Goal: Task Accomplishment & Management: Complete application form

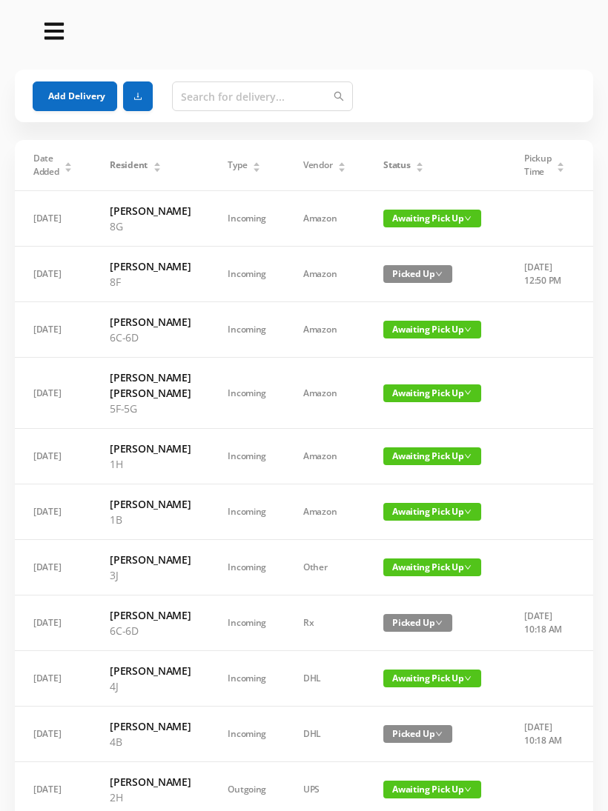
click at [406, 159] on div "Status" at bounding box center [403, 165] width 41 height 13
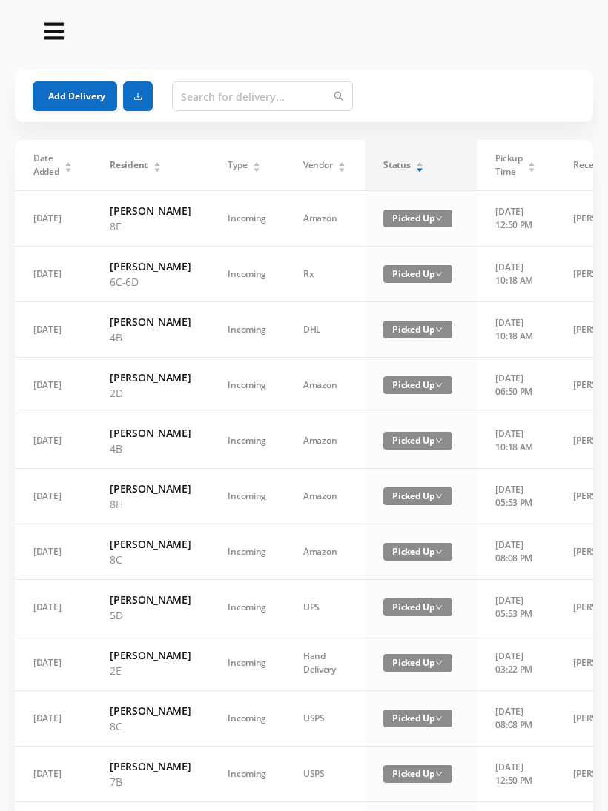
click at [402, 159] on div "Status" at bounding box center [403, 165] width 41 height 13
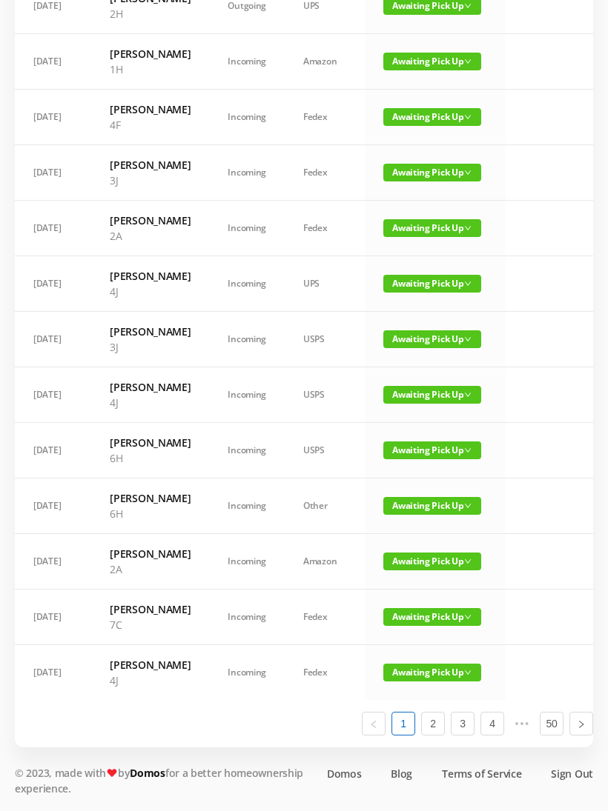
scroll to position [839, 0]
click at [435, 735] on link "2" at bounding box center [433, 724] width 22 height 22
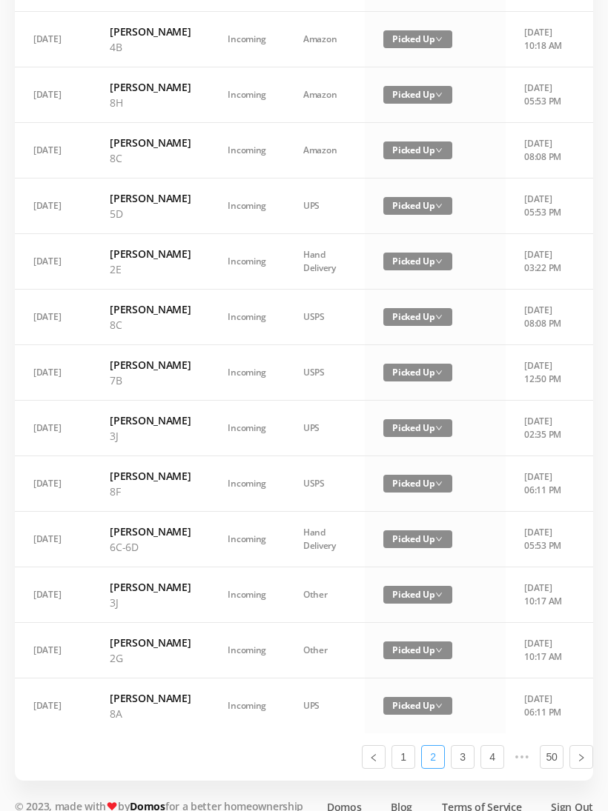
scroll to position [824, 0]
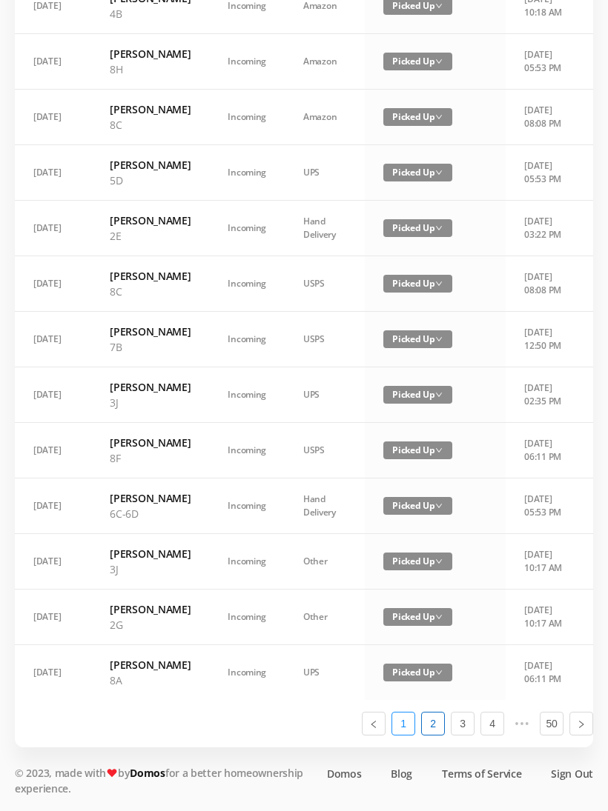
click at [408, 735] on link "1" at bounding box center [403, 724] width 22 height 22
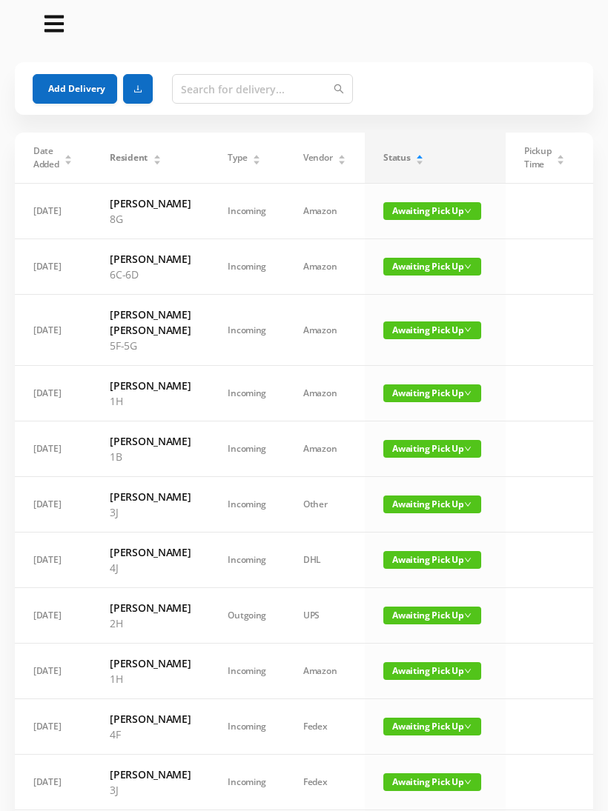
scroll to position [0, 0]
click at [440, 625] on span "Awaiting Pick Up" at bounding box center [432, 616] width 98 height 18
click at [425, 731] on link "Picked Up" at bounding box center [423, 738] width 96 height 24
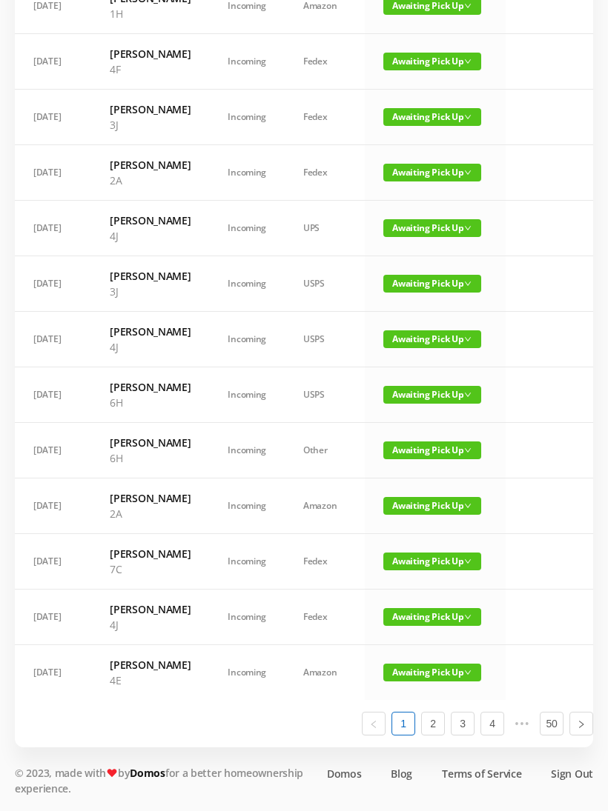
click at [428, 459] on span "Awaiting Pick Up" at bounding box center [432, 451] width 98 height 18
click at [421, 685] on link "Picked Up" at bounding box center [423, 697] width 96 height 24
click at [438, 404] on span "Awaiting Pick Up" at bounding box center [432, 395] width 98 height 18
click at [425, 614] on link "Picked Up" at bounding box center [423, 626] width 96 height 24
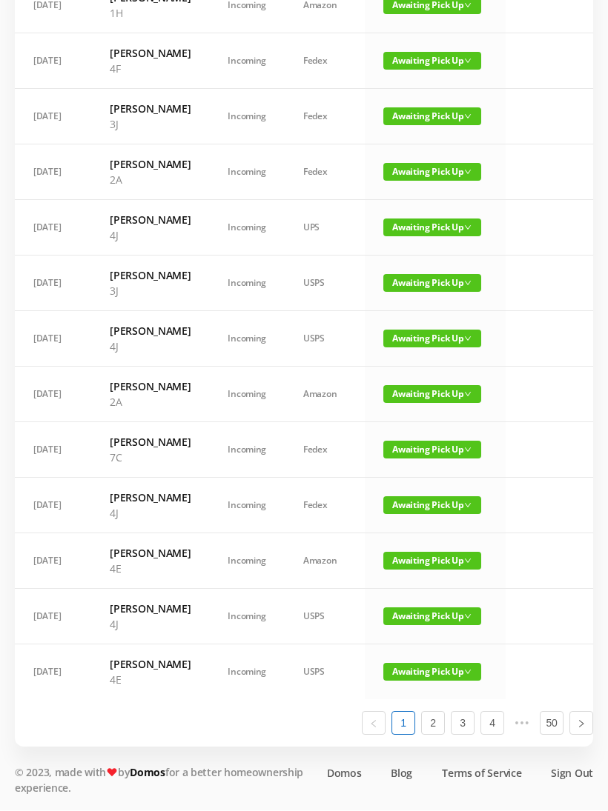
scroll to position [816, 0]
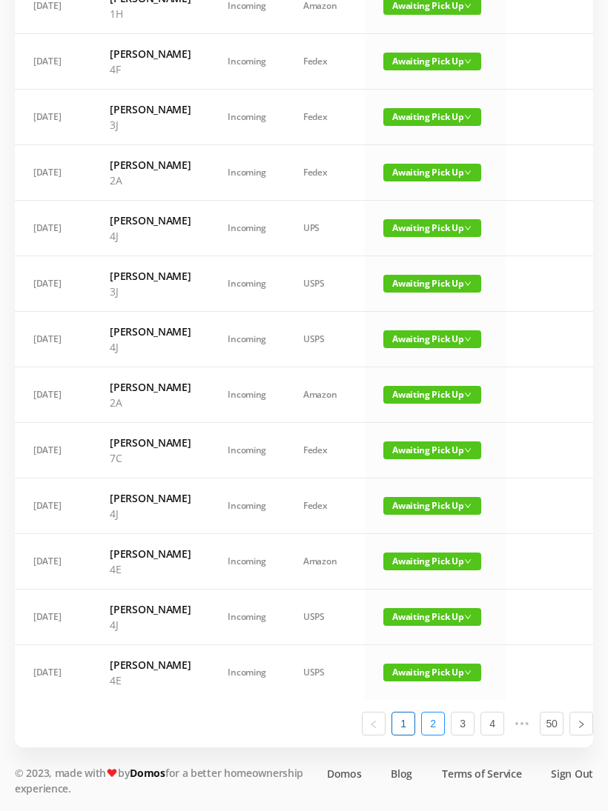
click at [436, 735] on link "2" at bounding box center [433, 724] width 22 height 22
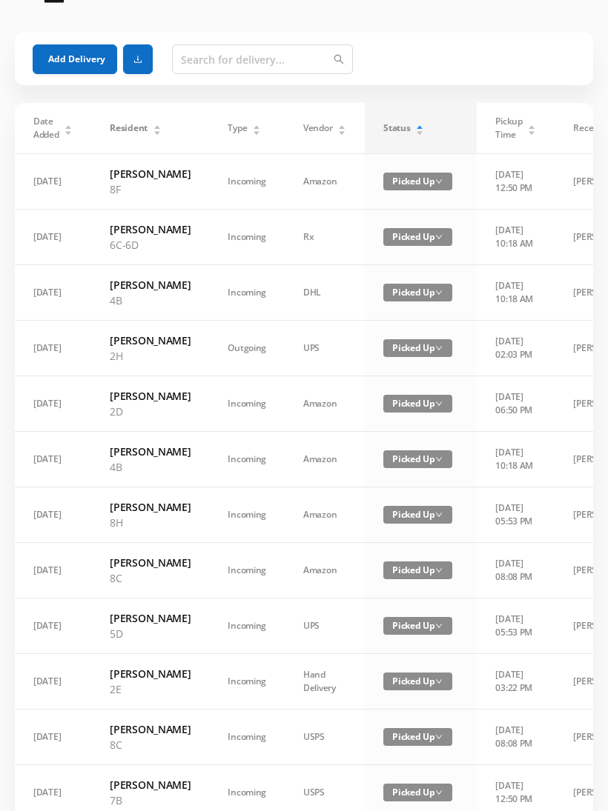
scroll to position [0, 0]
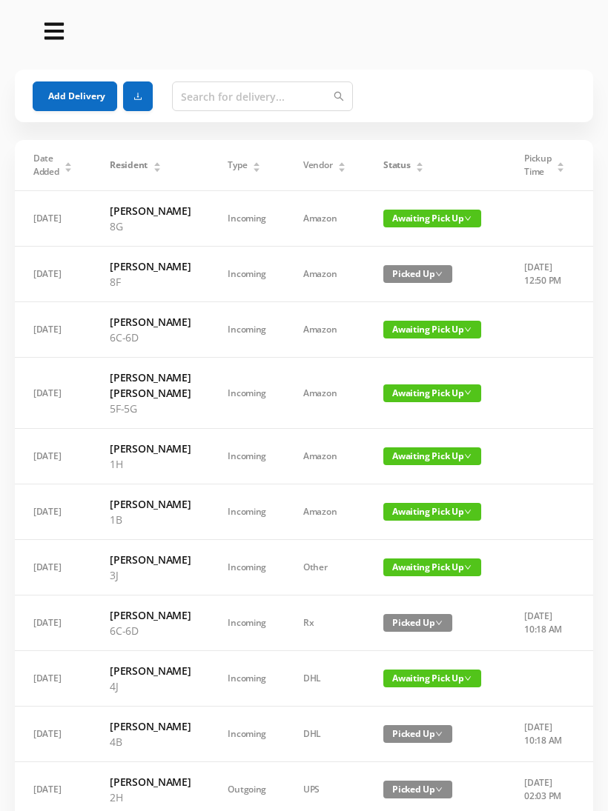
click at [76, 90] on button "Add Delivery" at bounding box center [75, 97] width 84 height 30
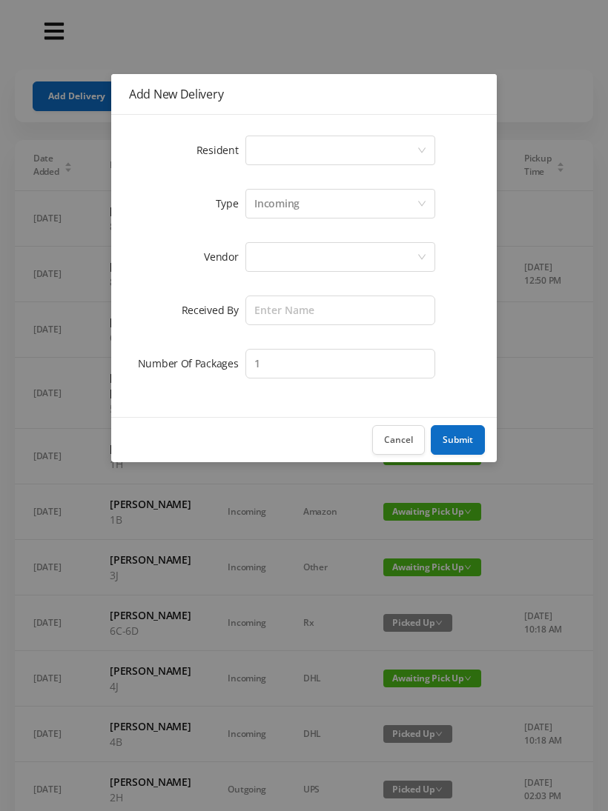
click at [416, 144] on div "Select a person" at bounding box center [335, 150] width 162 height 28
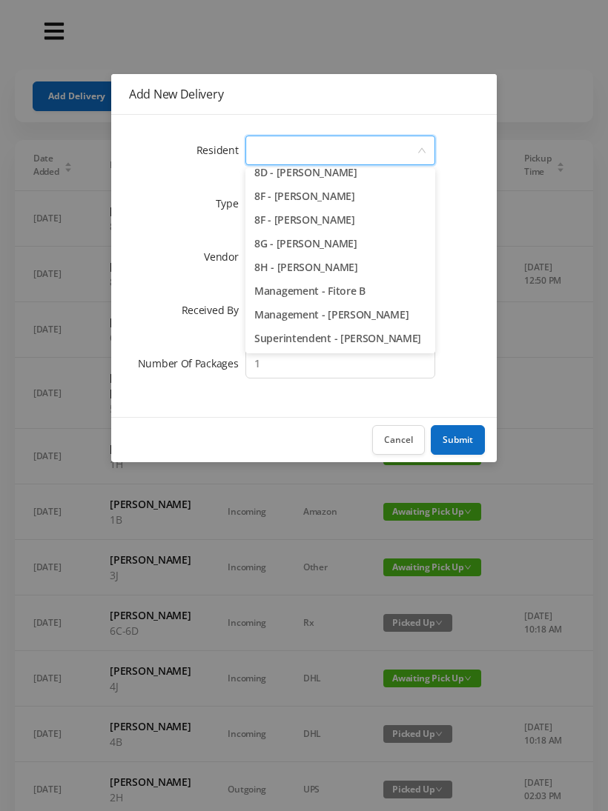
scroll to position [2097, 0]
click at [323, 265] on li "8H - Gloria Johnson" at bounding box center [340, 268] width 190 height 24
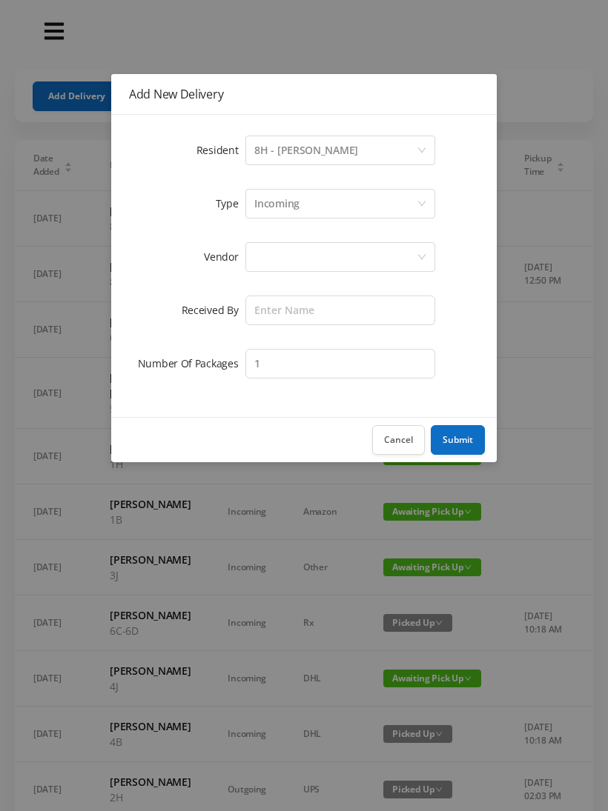
click at [358, 256] on div at bounding box center [335, 257] width 162 height 28
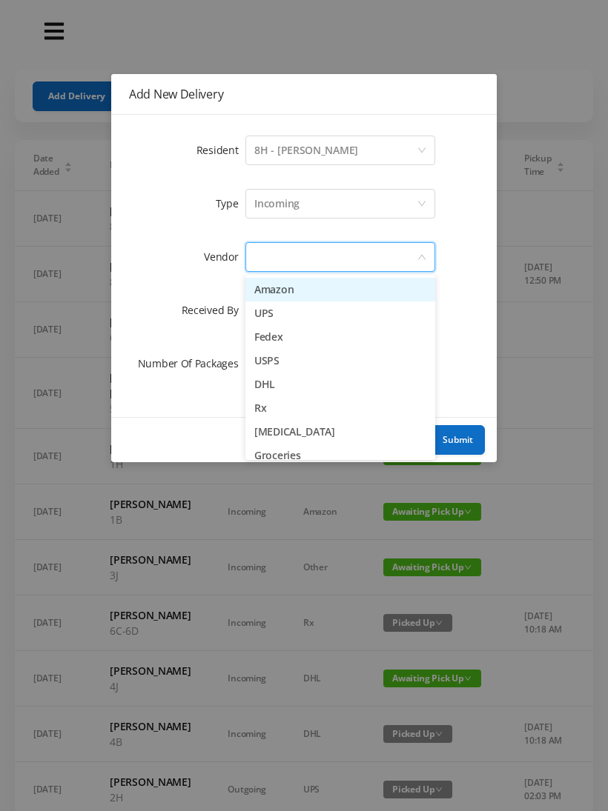
click at [282, 339] on li "Fedex" at bounding box center [340, 337] width 190 height 24
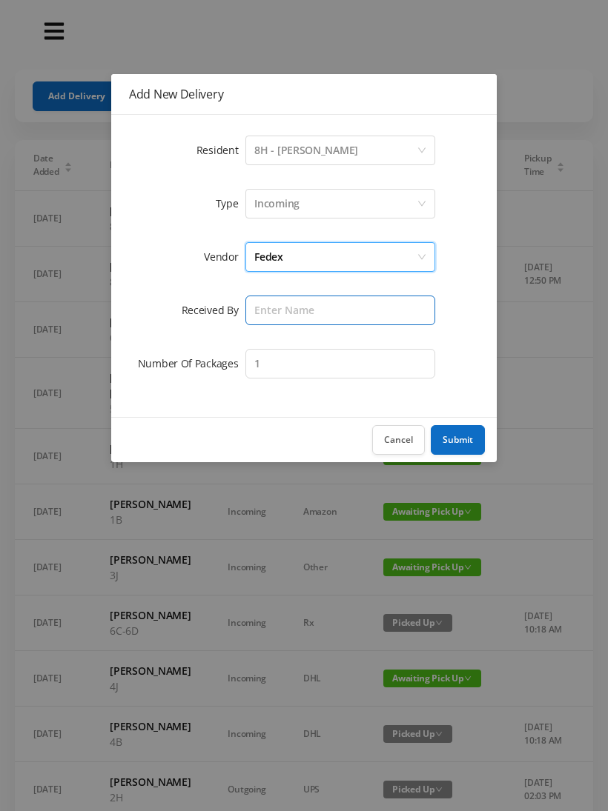
click at [310, 308] on input "text" at bounding box center [340, 311] width 190 height 30
type input "[PERSON_NAME]"
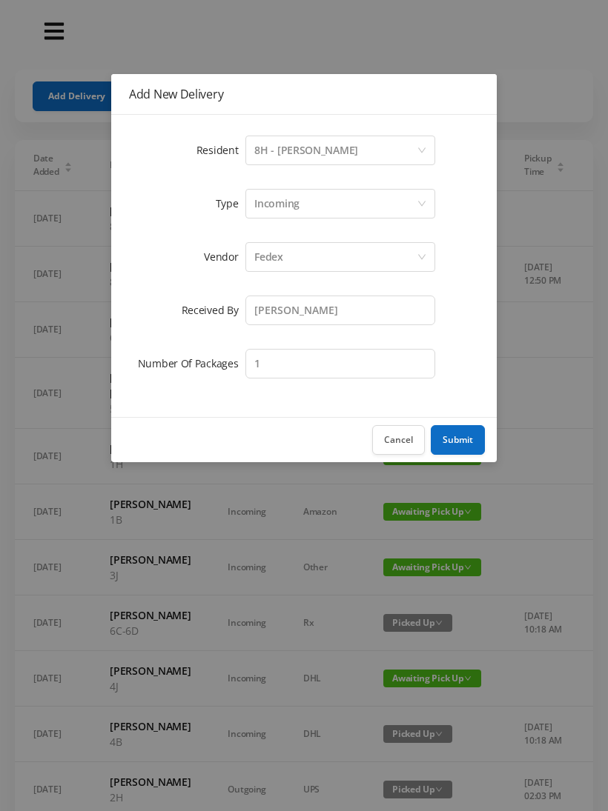
click at [458, 433] on button "Submit" at bounding box center [457, 440] width 54 height 30
